Goal: Task Accomplishment & Management: Use online tool/utility

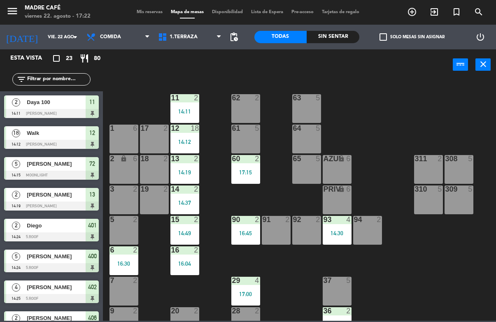
click at [117, 36] on span "Comida" at bounding box center [110, 37] width 21 height 6
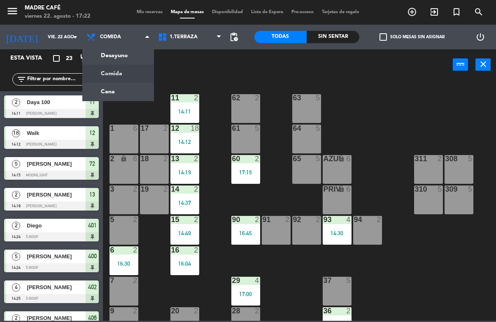
click at [125, 84] on ng-component "menu Madre Café viernes 22. agosto - 17:22 Mis reservas Mapa de mesas Disponibi…" at bounding box center [248, 160] width 496 height 321
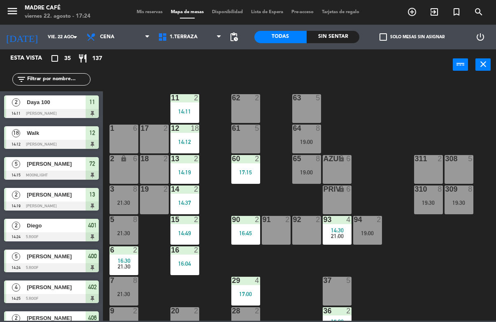
click at [226, 100] on div "62" at bounding box center [232, 97] width 14 height 7
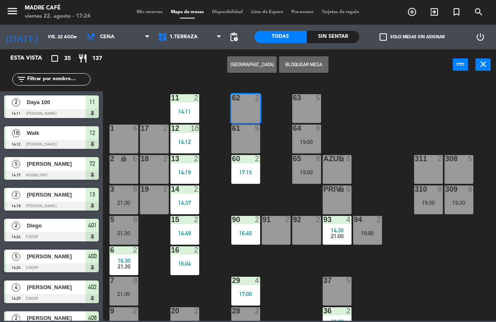
click at [339, 37] on div "Sin sentar" at bounding box center [333, 37] width 53 height 12
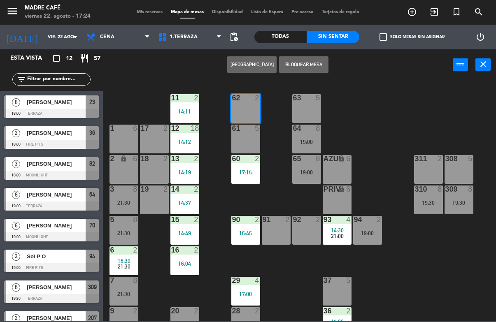
click at [63, 131] on span "[PERSON_NAME]" at bounding box center [56, 133] width 59 height 9
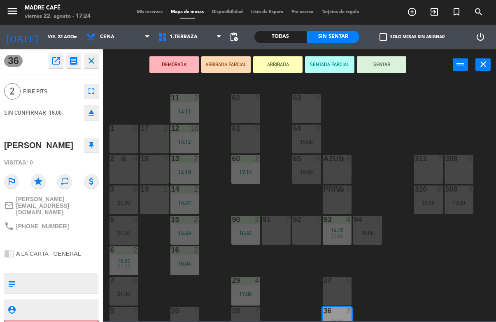
click at [276, 71] on button "ARRIBADA" at bounding box center [277, 64] width 49 height 16
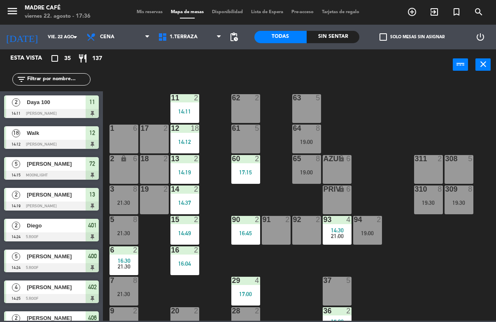
click at [417, 9] on icon "exit_to_app" at bounding box center [412, 12] width 10 height 10
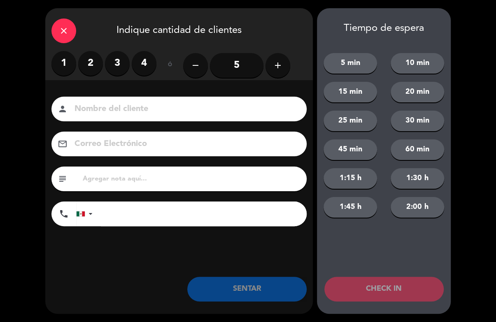
click at [240, 63] on input "5" at bounding box center [237, 65] width 54 height 25
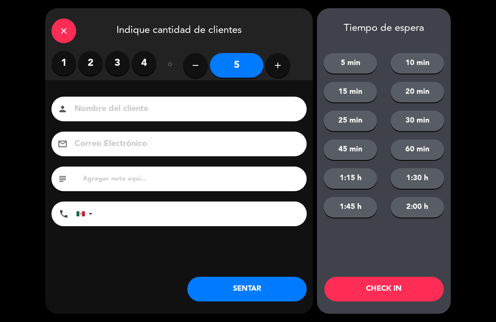
click at [249, 108] on input at bounding box center [185, 109] width 222 height 14
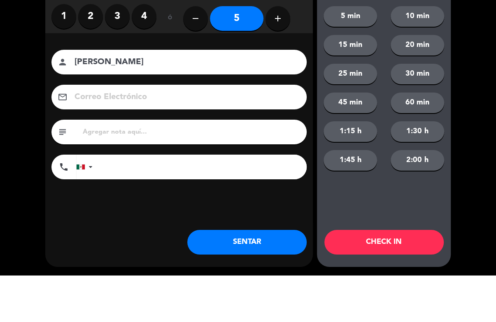
type input "[PERSON_NAME]"
click at [469, 86] on div "close Indique cantidad de clientes 1 2 3 4 ó remove 5 add Nombre del cliente pe…" at bounding box center [248, 161] width 496 height 322
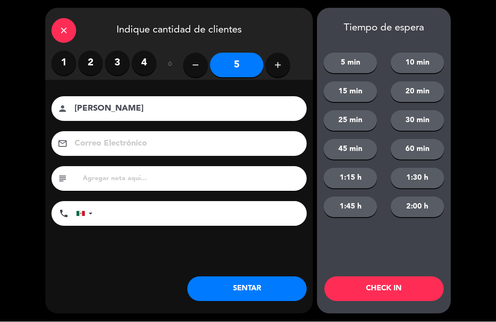
click at [415, 287] on button "CHECK IN" at bounding box center [383, 289] width 119 height 25
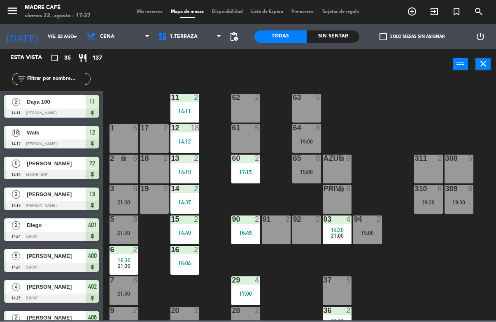
click at [337, 35] on div "Sin sentar" at bounding box center [333, 37] width 53 height 12
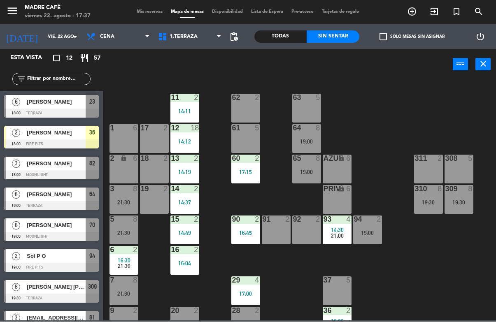
click at [77, 172] on div at bounding box center [51, 175] width 95 height 9
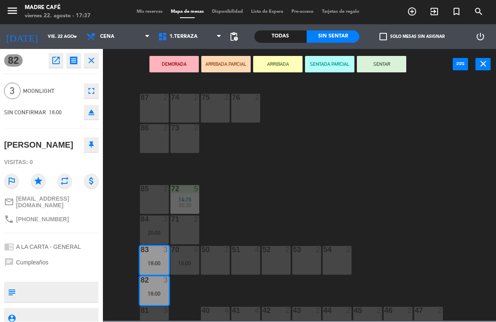
click at [275, 60] on button "ARRIBADA" at bounding box center [277, 64] width 49 height 16
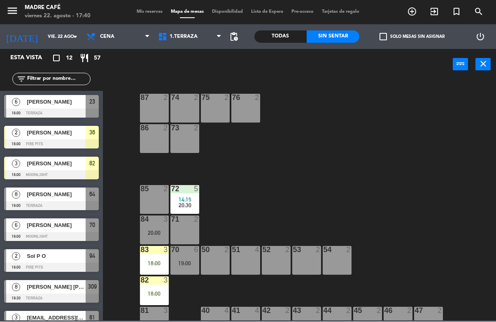
click at [417, 11] on icon "exit_to_app" at bounding box center [412, 12] width 10 height 10
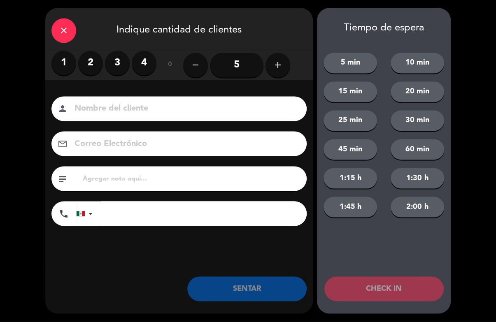
click at [66, 30] on icon "close" at bounding box center [64, 31] width 10 height 10
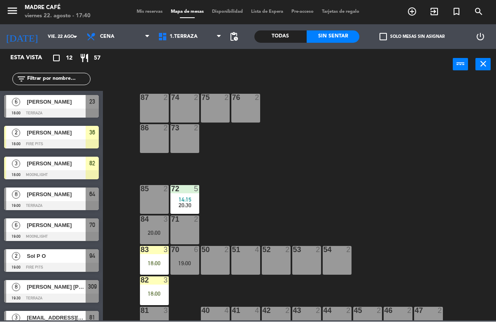
click at [88, 107] on div "23" at bounding box center [92, 103] width 13 height 14
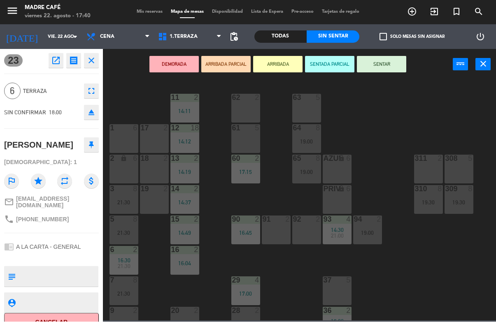
click at [279, 62] on button "ARRIBADA" at bounding box center [277, 64] width 49 height 16
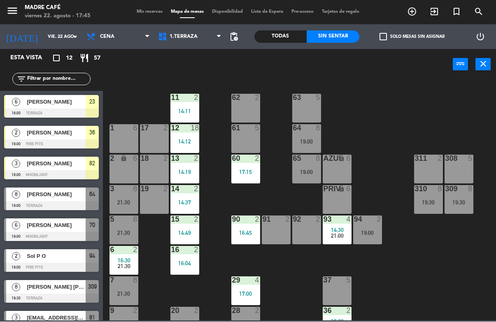
click at [287, 36] on div "Todas" at bounding box center [280, 37] width 53 height 12
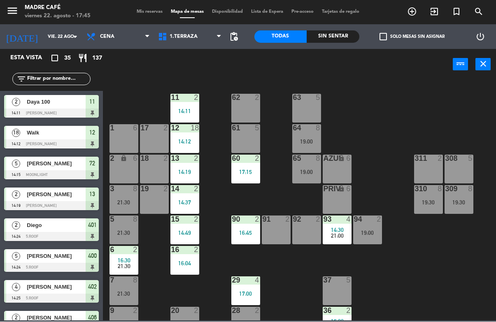
click at [68, 76] on input "text" at bounding box center [58, 79] width 64 height 9
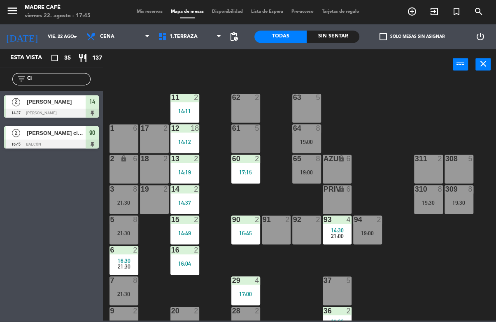
click at [365, 77] on div "power_input close" at bounding box center [278, 64] width 350 height 31
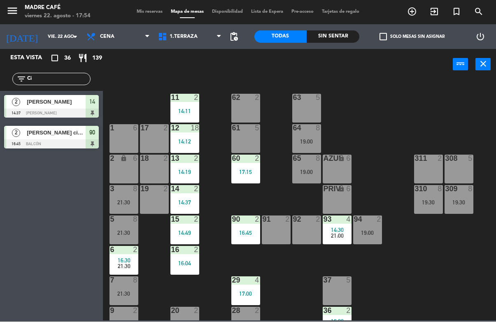
click at [57, 83] on input "Ci" at bounding box center [58, 79] width 64 height 9
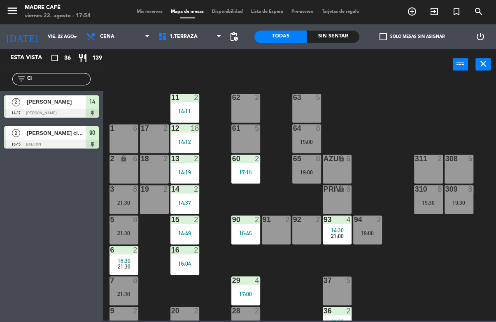
type input "C"
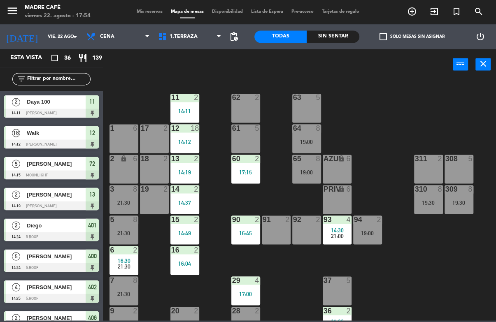
click at [425, 99] on div "11 2 14:11 63 5 62 2 12 18 14:12 1 6 61 5 64 8 19:00 17 2 13 2 14:19 2 lock 6 6…" at bounding box center [302, 200] width 388 height 242
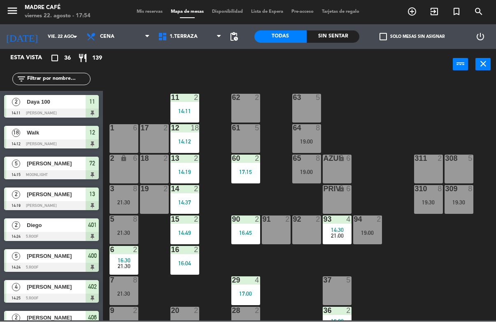
click at [338, 38] on div "Sin sentar" at bounding box center [333, 37] width 53 height 12
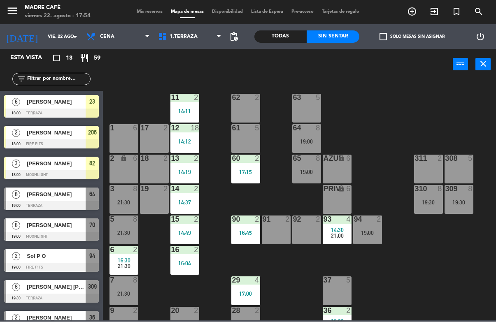
click at [192, 28] on span "1.Terraza" at bounding box center [190, 37] width 72 height 18
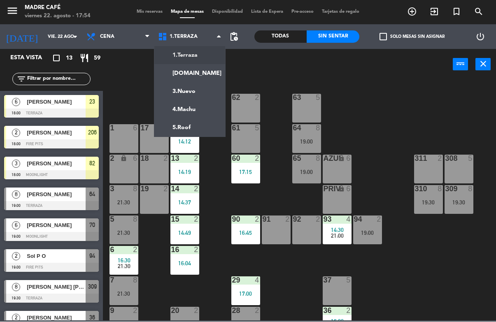
click at [212, 197] on div "11 2 14:11 63 5 62 2 12 18 14:12 1 6 61 5 64 8 19:00 17 2 13 2 14:19 2 lock 6 6…" at bounding box center [302, 200] width 388 height 242
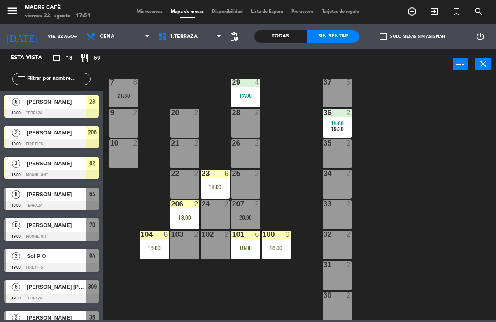
scroll to position [198, 0]
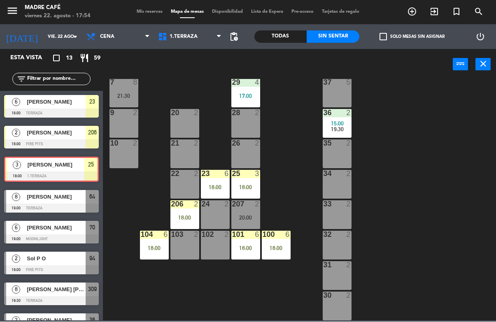
click at [248, 185] on div "18:00" at bounding box center [245, 188] width 29 height 6
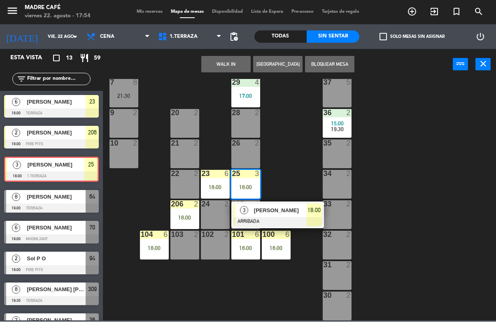
click at [276, 207] on span "[PERSON_NAME]" at bounding box center [280, 211] width 53 height 9
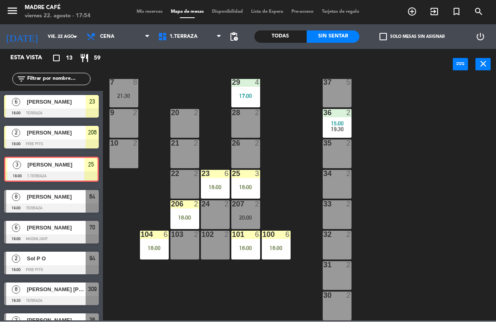
click at [289, 201] on div "11 2 14:11 63 5 62 2 12 18 14:12 1 6 61 5 64 8 19:00 17 2 13 2 14:19 2 lock 6 6…" at bounding box center [302, 200] width 388 height 242
click at [245, 185] on div "18:00" at bounding box center [245, 188] width 29 height 6
click at [293, 194] on div "11 2 14:11 63 5 62 2 12 18 14:12 1 6 61 5 64 8 19:00 17 2 13 2 14:19 2 lock 6 6…" at bounding box center [302, 200] width 388 height 242
click at [250, 185] on div "18:00" at bounding box center [245, 188] width 29 height 6
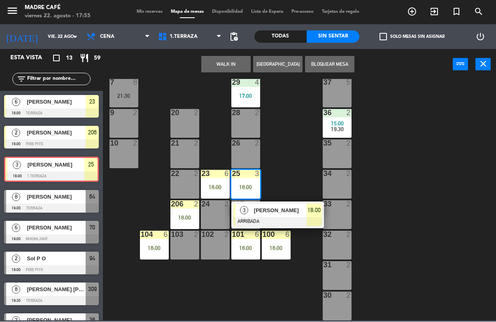
click at [283, 209] on span "[PERSON_NAME]" at bounding box center [280, 211] width 53 height 9
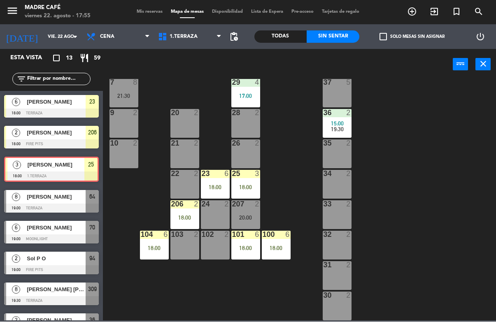
click at [287, 205] on div "11 2 14:11 63 5 62 2 12 18 14:12 1 6 61 5 64 8 19:00 17 2 13 2 14:19 2 lock 6 6…" at bounding box center [302, 200] width 388 height 242
click at [247, 186] on div "18:00" at bounding box center [245, 188] width 29 height 6
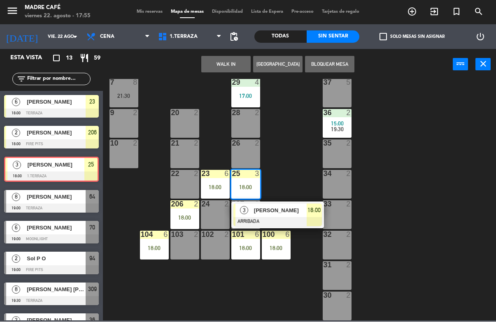
click at [280, 212] on span "[PERSON_NAME]" at bounding box center [280, 211] width 53 height 9
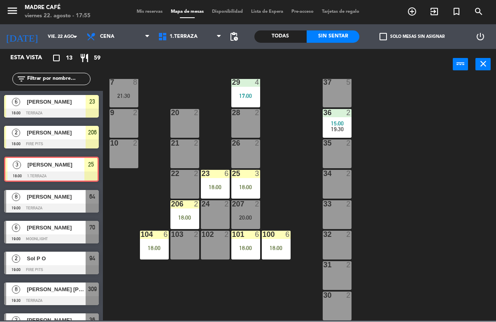
click at [284, 198] on div "11 2 14:11 63 5 62 2 12 18 14:12 1 6 61 5 64 8 19:00 17 2 13 2 14:19 2 lock 6 6…" at bounding box center [302, 200] width 388 height 242
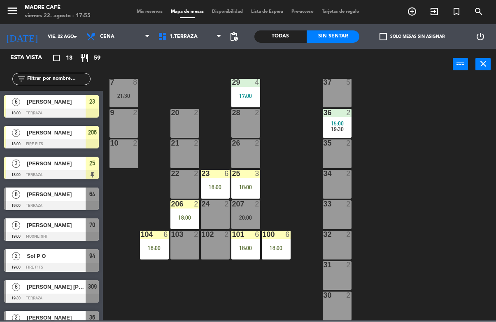
click at [247, 190] on div "18:00" at bounding box center [245, 188] width 29 height 6
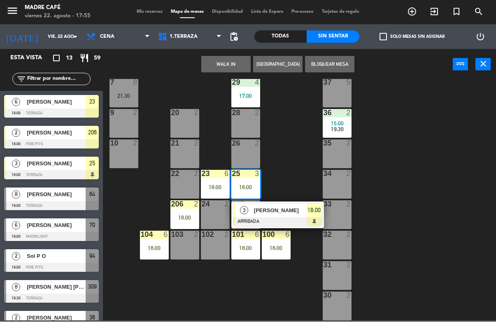
click at [278, 212] on span "[PERSON_NAME]" at bounding box center [280, 211] width 53 height 9
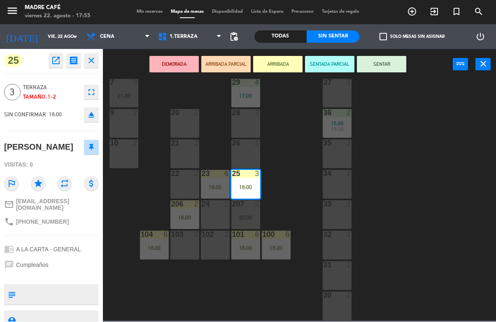
click at [385, 63] on button "SENTAR" at bounding box center [381, 64] width 49 height 16
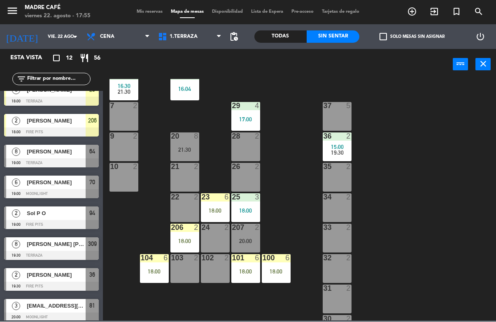
scroll to position [14, 0]
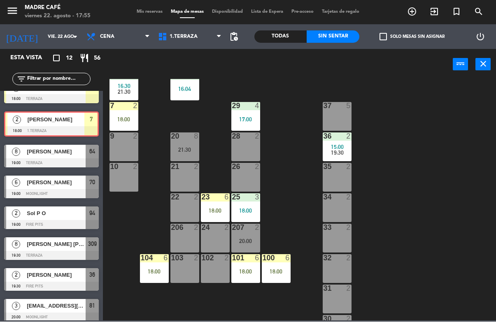
click at [131, 113] on div "7 2 18:00" at bounding box center [124, 117] width 29 height 29
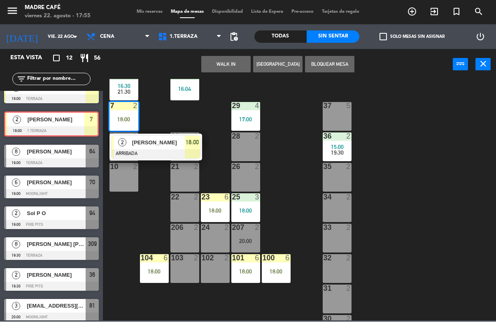
click at [164, 141] on span "[PERSON_NAME]" at bounding box center [158, 143] width 53 height 9
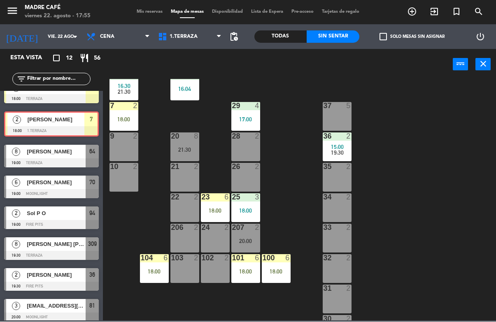
click at [170, 117] on div "11 2 14:11 63 5 62 2 12 18 14:12 1 6 61 5 64 8 19:00 17 2 13 2 14:19 2 lock 6 6…" at bounding box center [302, 200] width 388 height 242
click at [128, 123] on div "18:00" at bounding box center [124, 120] width 29 height 6
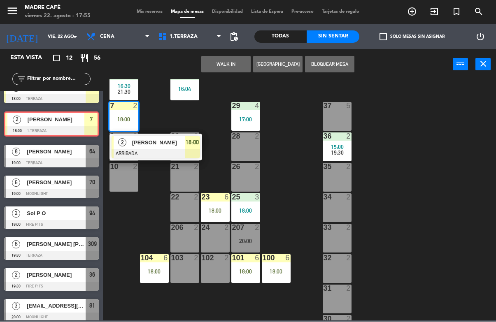
click at [154, 147] on div "[PERSON_NAME]" at bounding box center [158, 143] width 54 height 14
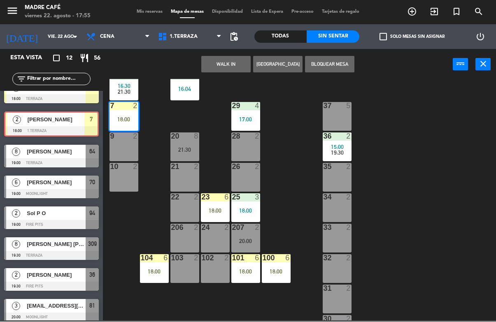
click at [135, 119] on div "18:00" at bounding box center [124, 120] width 29 height 6
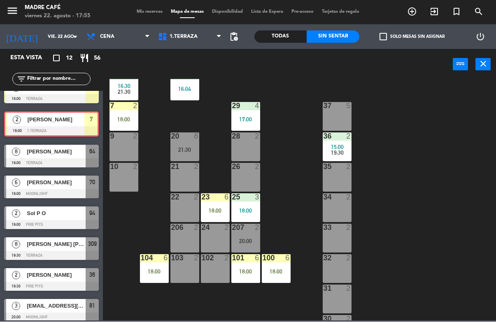
click at [131, 121] on div "18:00" at bounding box center [124, 120] width 29 height 6
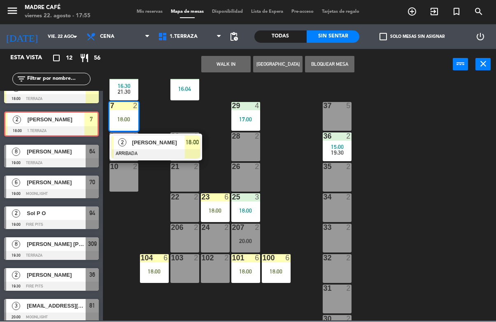
click at [157, 142] on span "[PERSON_NAME]" at bounding box center [158, 143] width 53 height 9
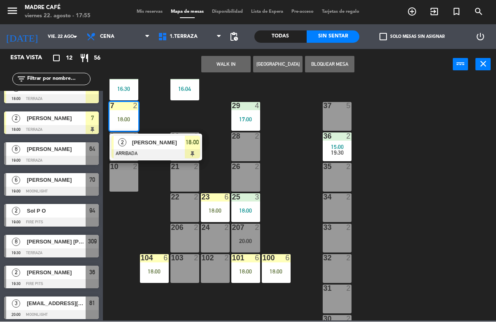
click at [172, 146] on span "[PERSON_NAME]" at bounding box center [158, 143] width 53 height 9
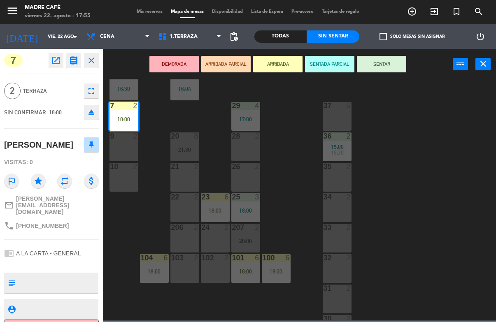
click at [373, 70] on button "SENTAR" at bounding box center [381, 64] width 49 height 16
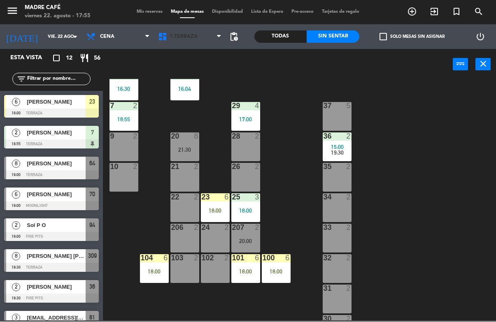
click at [189, 36] on span "1.Terraza" at bounding box center [184, 37] width 28 height 6
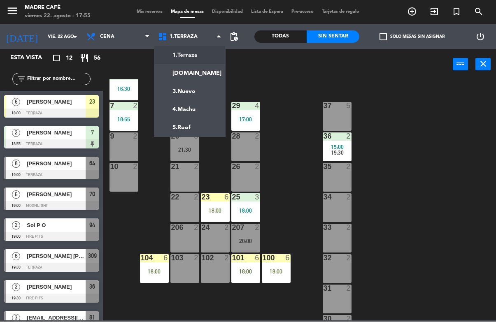
click at [200, 73] on ng-component "menu Madre Café viernes 22. agosto - 17:55 Mis reservas Mapa de mesas Disponibi…" at bounding box center [248, 160] width 496 height 321
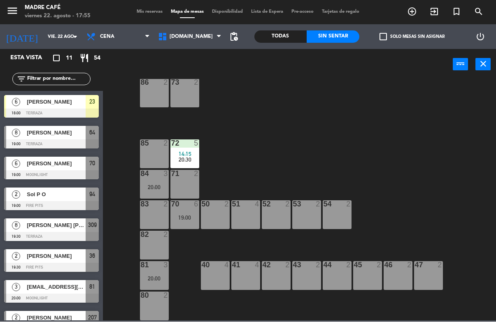
scroll to position [46, 0]
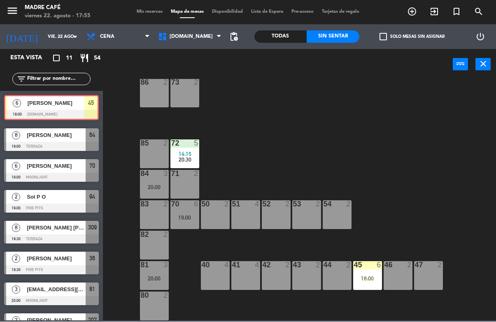
click at [370, 274] on div "45 6 18:00" at bounding box center [367, 276] width 29 height 29
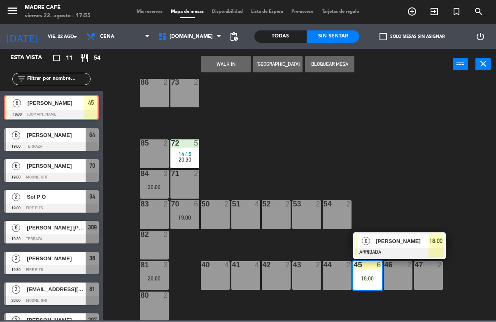
click at [390, 245] on span "[PERSON_NAME]" at bounding box center [402, 242] width 53 height 9
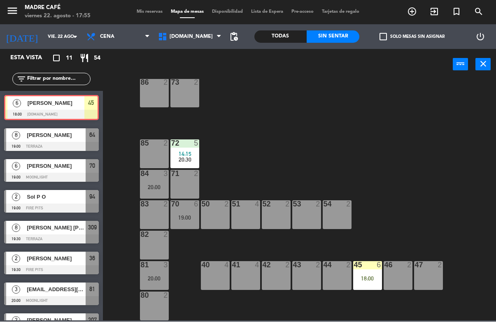
click at [399, 161] on div "87 2 74 2 75 2 76 2 86 2 73 2 72 5 14:15 20:30 85 2 71 2 84 3 20:00 70 6 19:00 …" at bounding box center [302, 200] width 388 height 242
click at [373, 271] on div "45 6 18:00" at bounding box center [367, 276] width 29 height 29
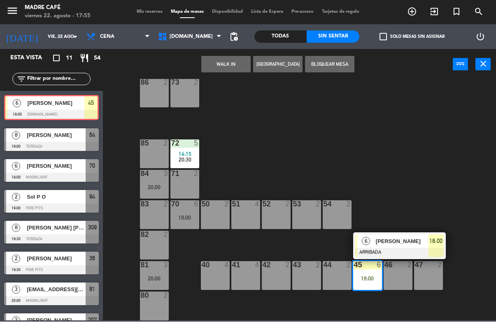
click at [392, 239] on span "[PERSON_NAME]" at bounding box center [402, 242] width 53 height 9
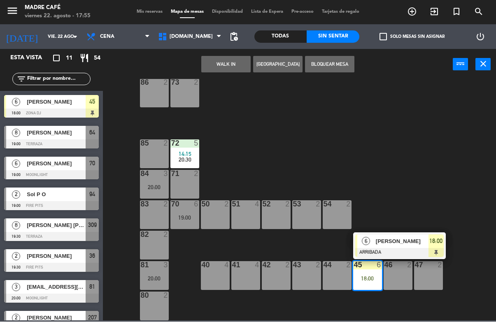
click at [394, 239] on span "[PERSON_NAME]" at bounding box center [402, 242] width 53 height 9
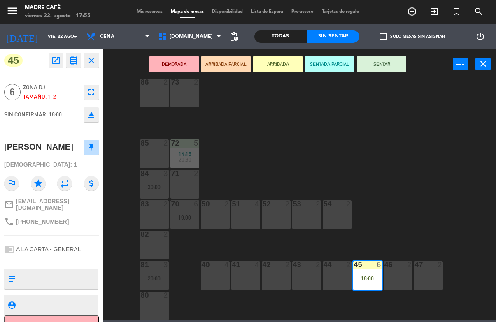
click at [394, 68] on button "SENTAR" at bounding box center [381, 64] width 49 height 16
